Goal: Task Accomplishment & Management: Use online tool/utility

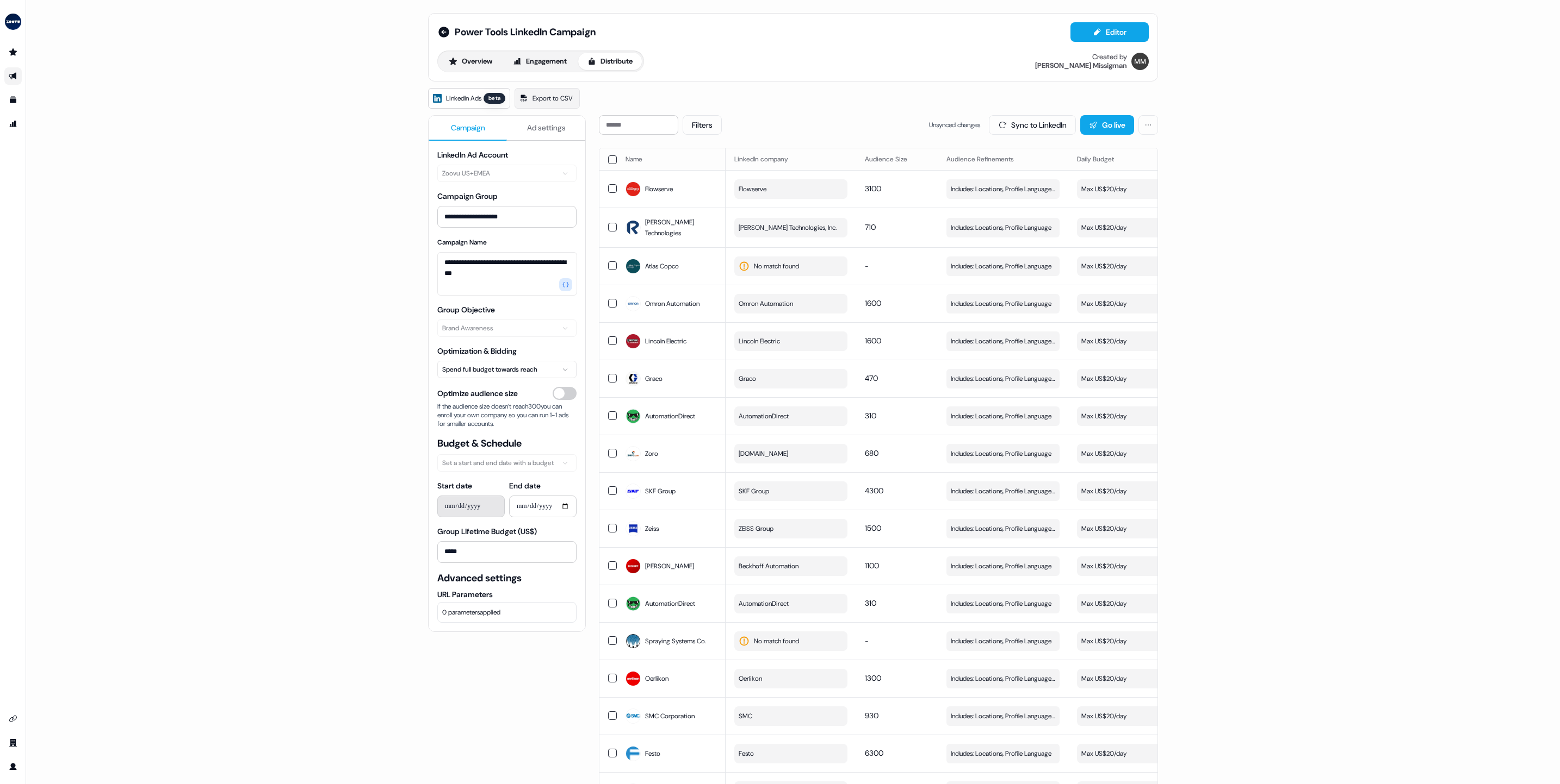
scroll to position [0, 137]
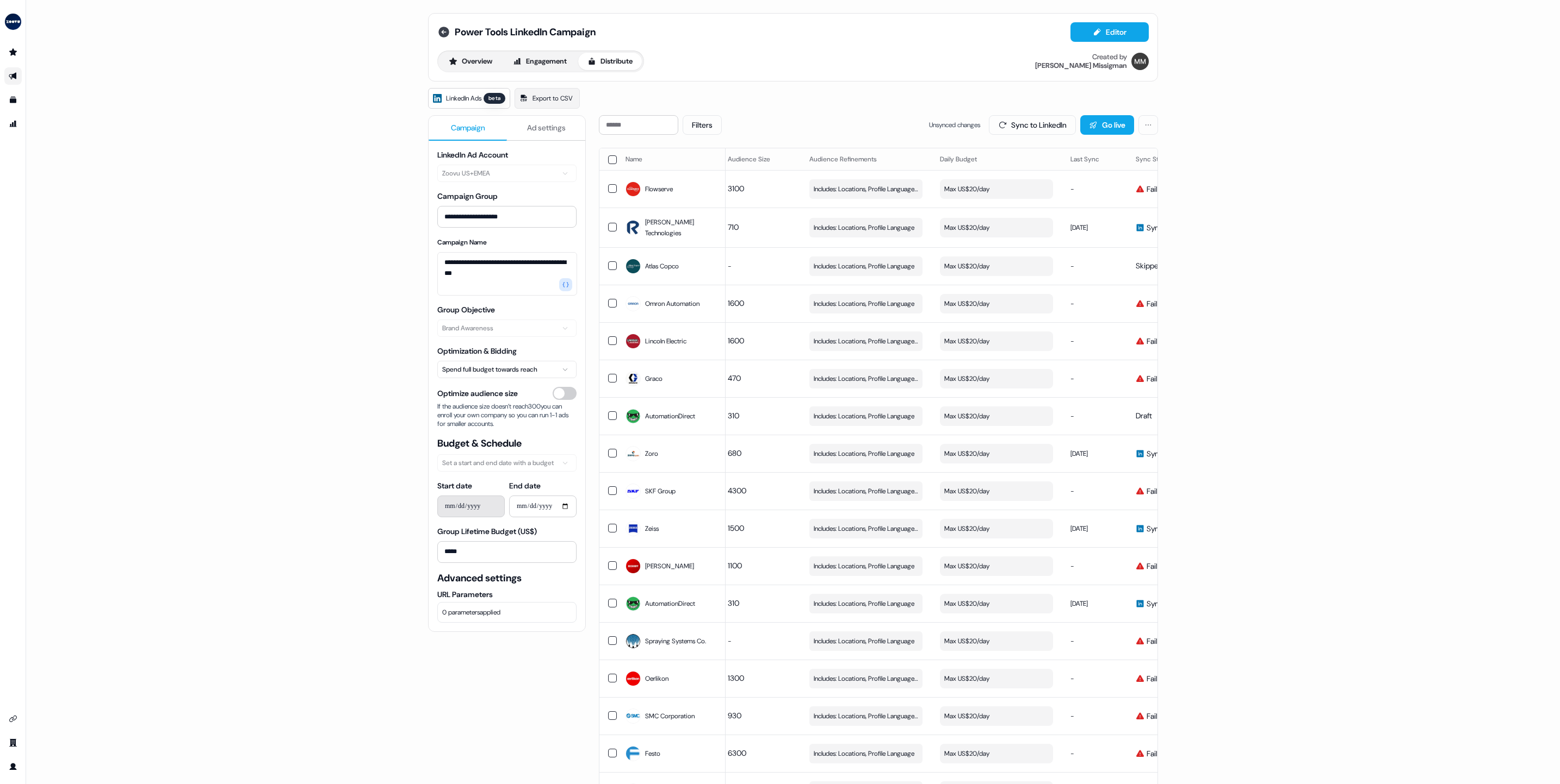
click at [446, 27] on icon at bounding box center [444, 32] width 13 height 13
click at [439, 35] on icon at bounding box center [444, 32] width 11 height 11
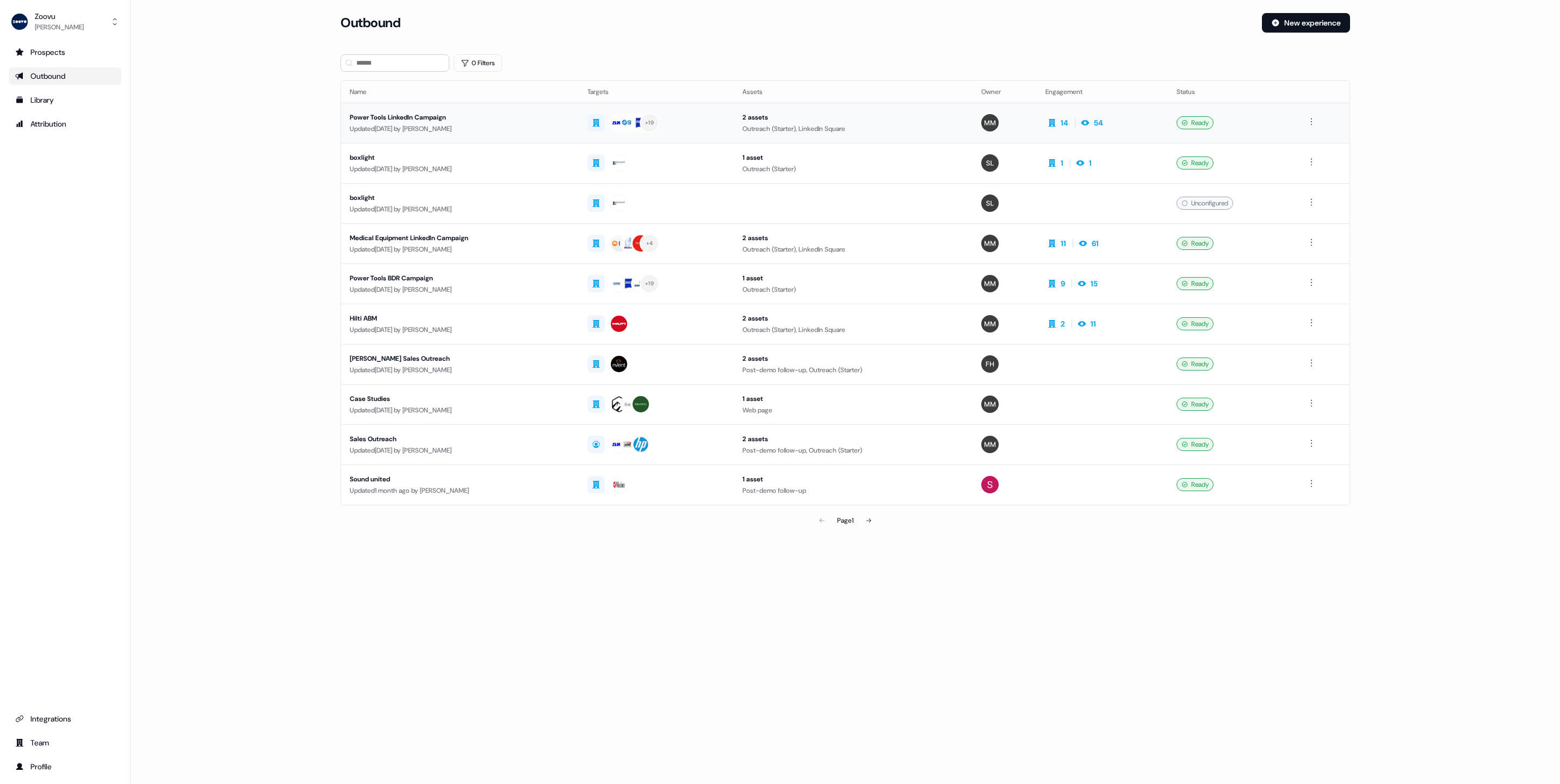
click at [408, 121] on div "Power Tools LinkedIn Campaign" at bounding box center [460, 117] width 221 height 11
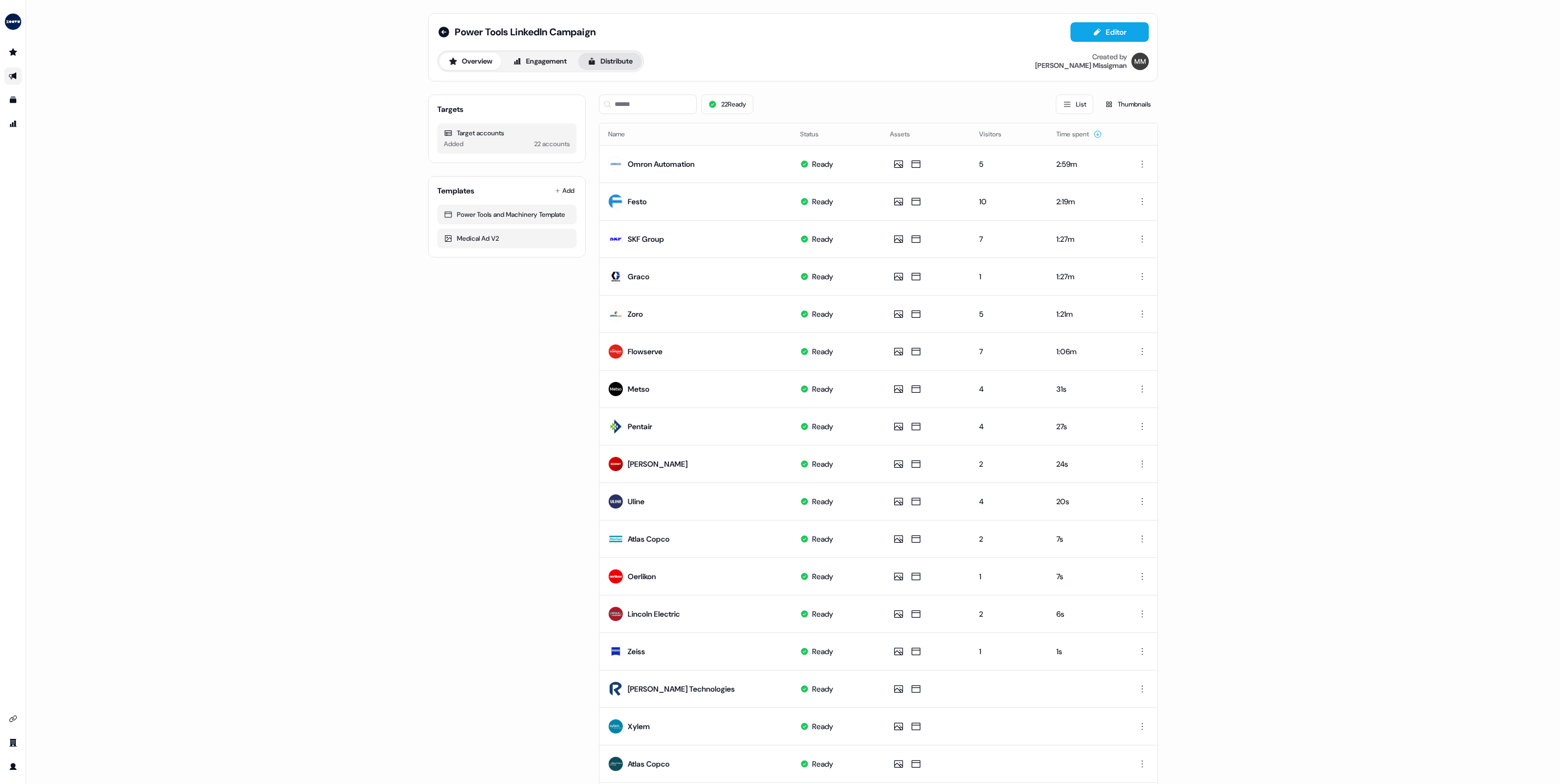
click at [603, 56] on button "Distribute" at bounding box center [610, 62] width 64 height 18
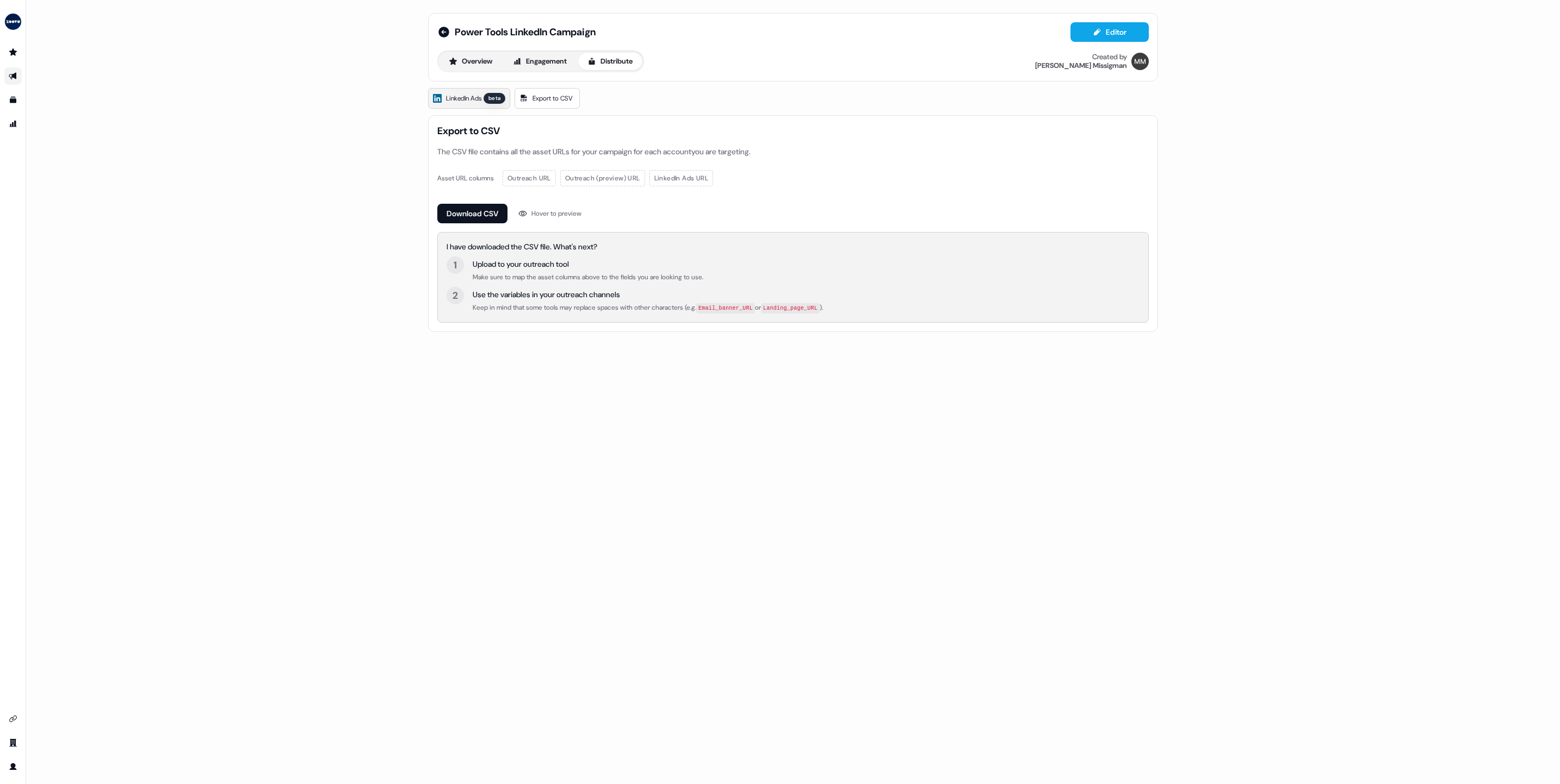
click at [459, 103] on span "LinkedIn Ads" at bounding box center [463, 98] width 35 height 11
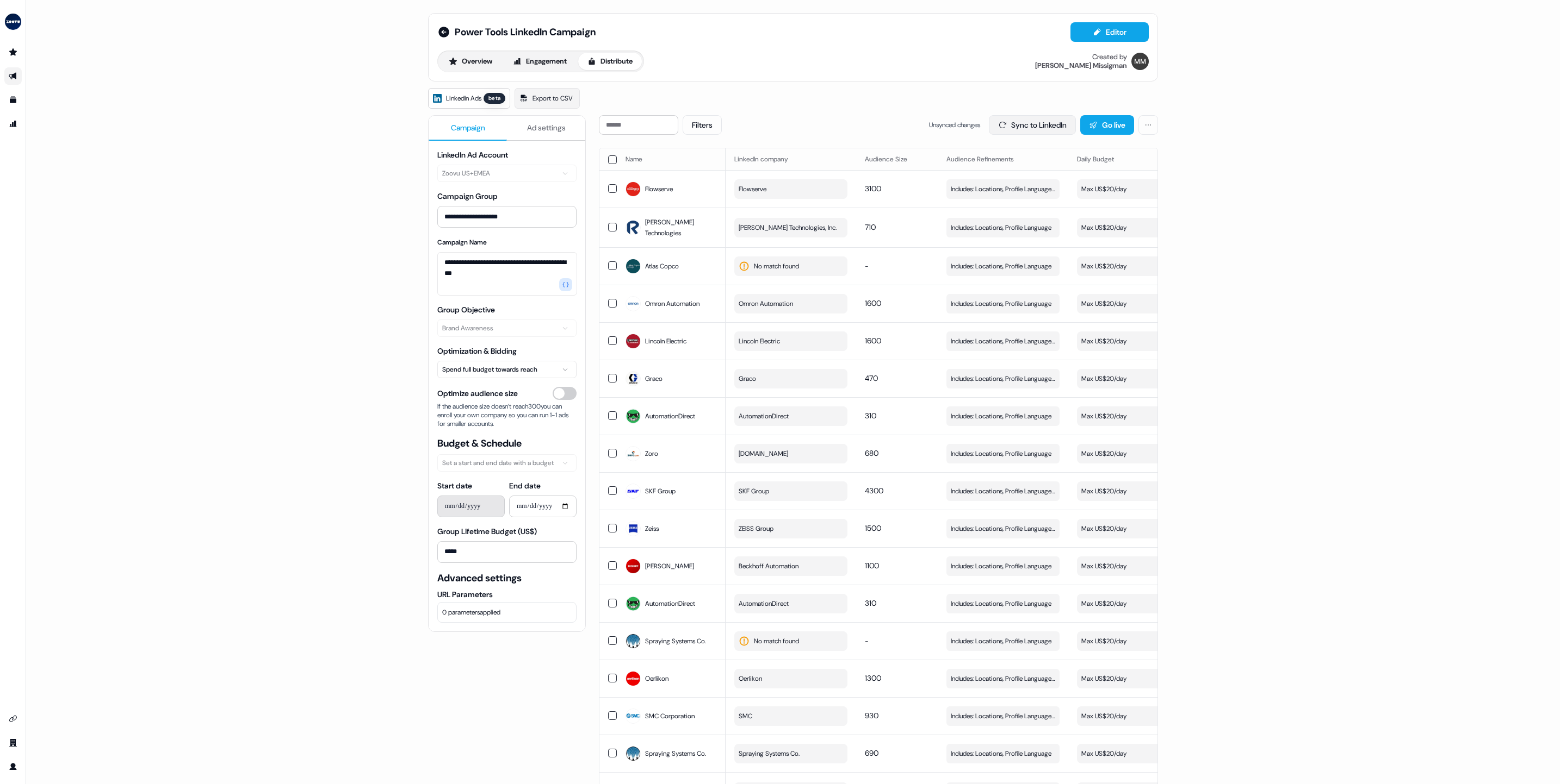
click at [1016, 123] on button "Sync to LinkedIn" at bounding box center [1032, 125] width 87 height 19
